Goal: Obtain resource: Obtain resource

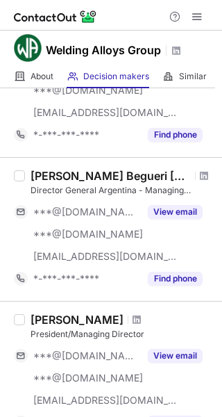
scroll to position [139, 0]
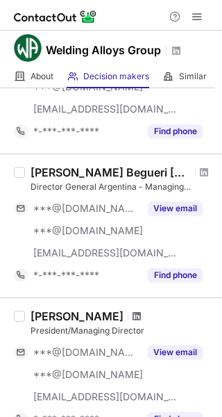
click at [133, 317] on span at bounding box center [137, 315] width 8 height 11
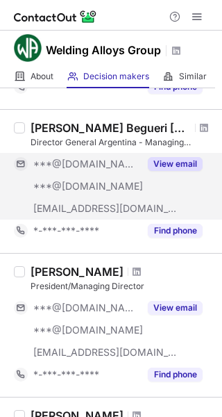
scroll to position [208, 0]
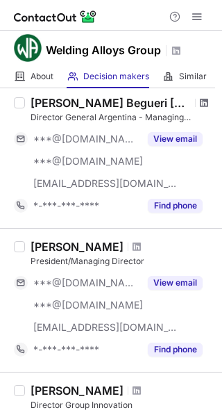
click at [200, 103] on span at bounding box center [204, 102] width 8 height 11
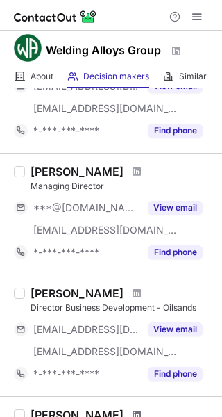
scroll to position [867, 0]
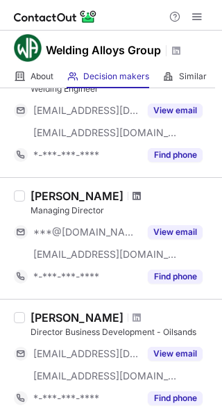
click at [133, 197] on span at bounding box center [137, 195] width 8 height 11
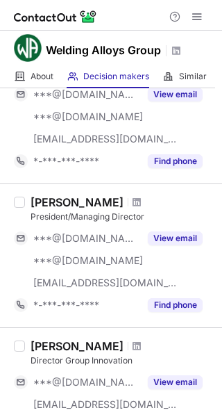
scroll to position [278, 0]
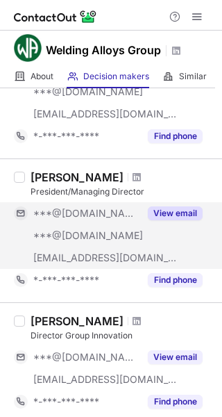
click at [169, 210] on button "View email" at bounding box center [175, 213] width 55 height 14
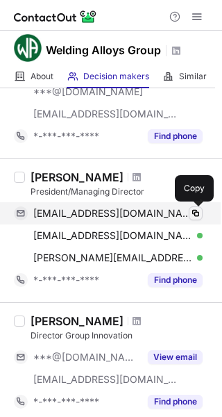
click at [194, 214] on span at bounding box center [195, 213] width 11 height 11
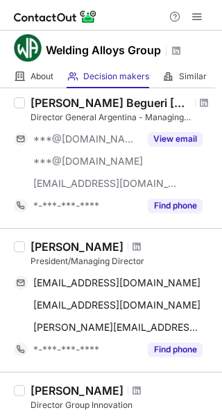
scroll to position [278, 0]
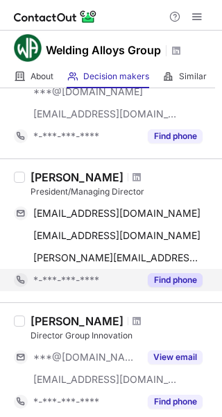
click at [191, 279] on button "Find phone" at bounding box center [175, 280] width 55 height 14
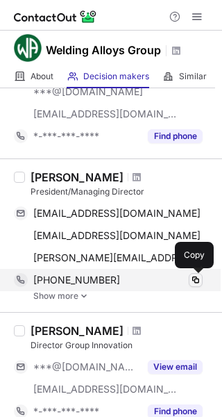
click at [197, 279] on span at bounding box center [195, 279] width 11 height 11
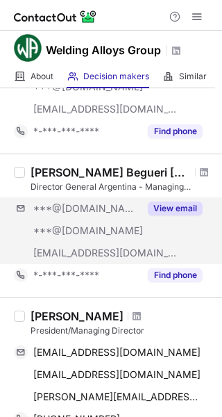
scroll to position [208, 0]
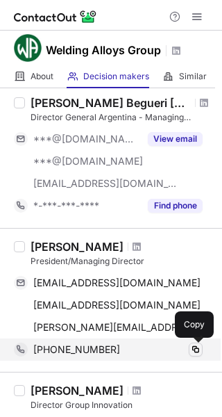
click at [197, 350] on span at bounding box center [195, 349] width 11 height 11
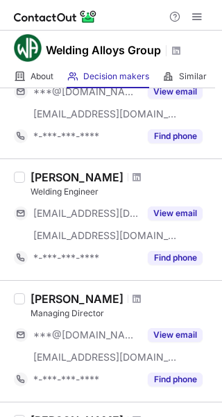
scroll to position [833, 0]
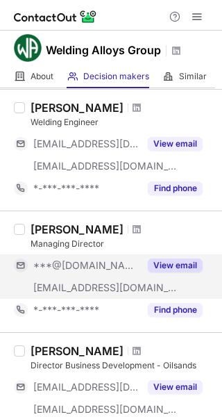
click at [178, 268] on button "View email" at bounding box center [175, 265] width 55 height 14
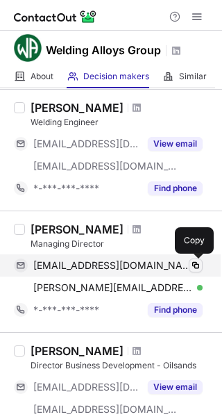
click at [195, 265] on span at bounding box center [195, 265] width 11 height 11
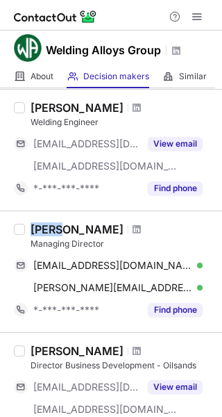
drag, startPoint x: 64, startPoint y: 233, endPoint x: 31, endPoint y: 231, distance: 32.7
click at [31, 231] on div "Simon Grant" at bounding box center [77, 229] width 93 height 14
copy div "Simon"
